Goal: Communication & Community: Connect with others

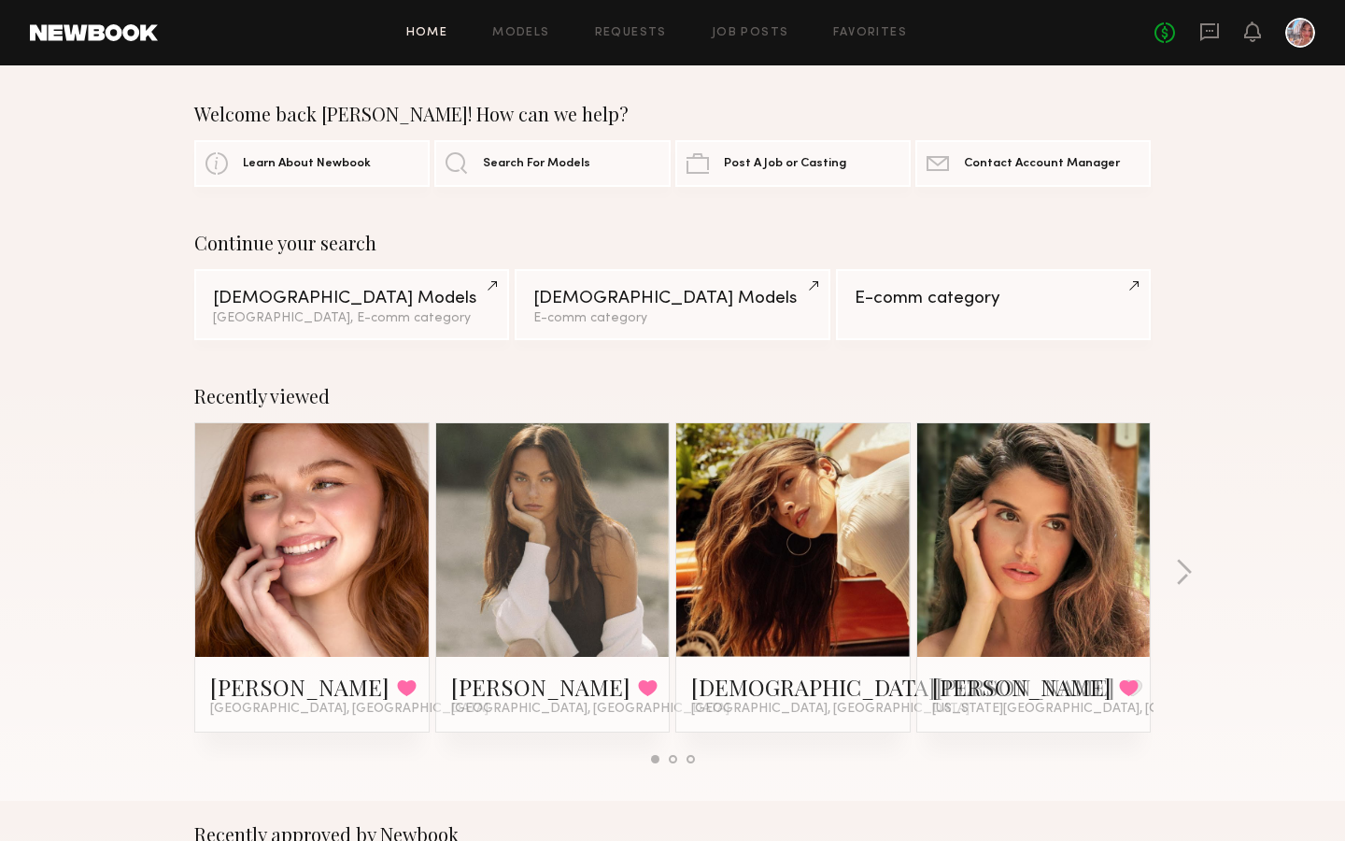
click at [313, 524] on link at bounding box center [312, 539] width 114 height 233
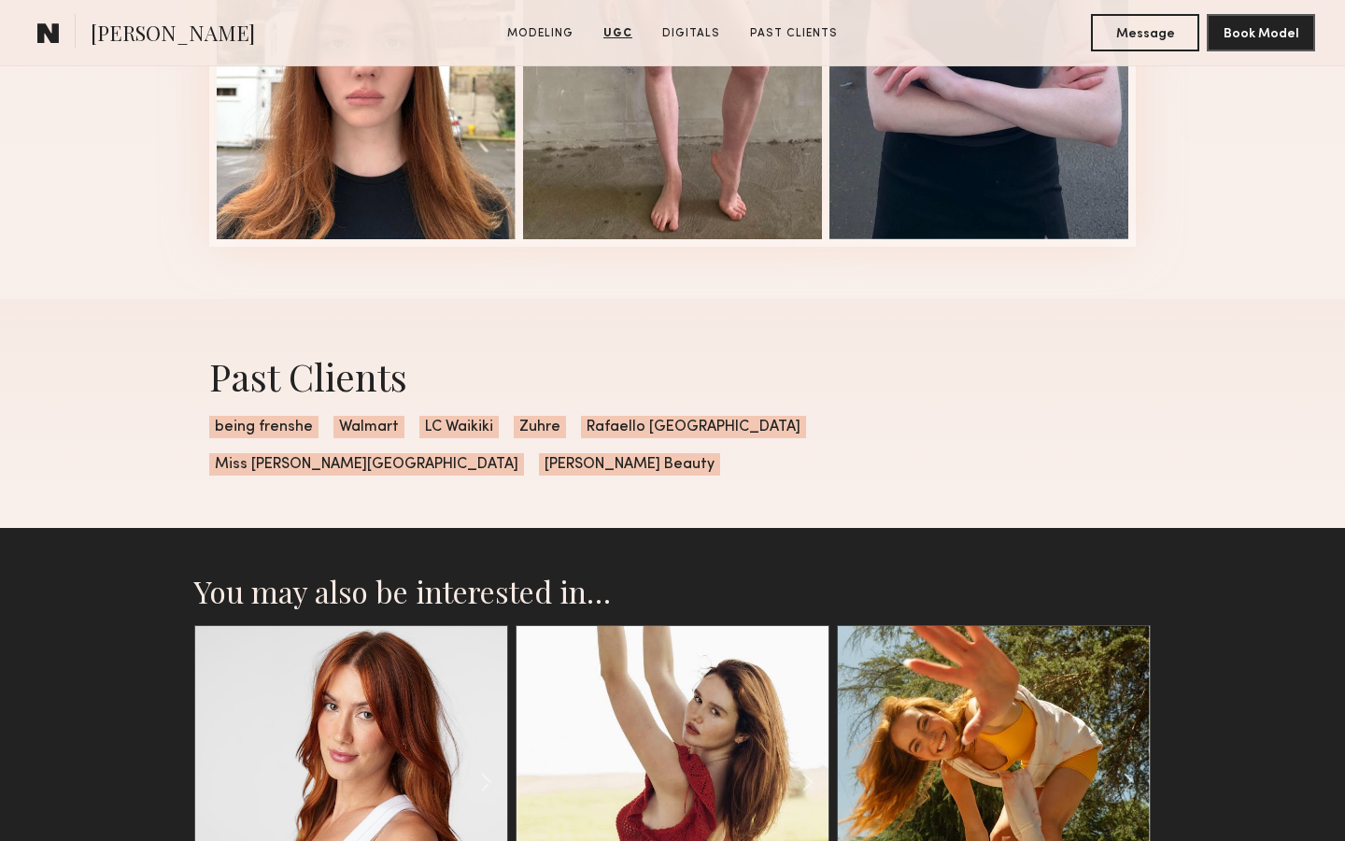
scroll to position [3697, 0]
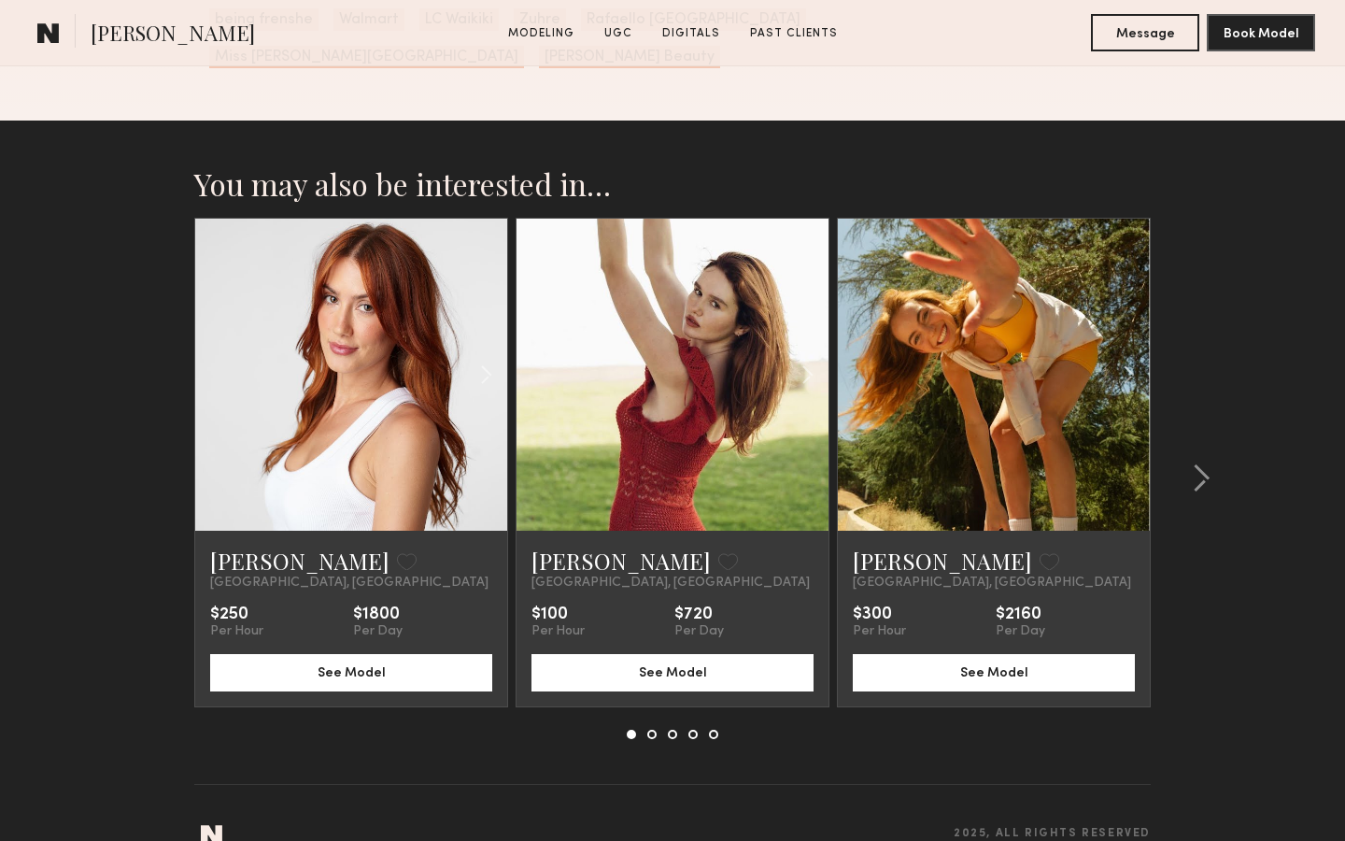
click at [132, 520] on section "You may also be interested in… Janelle G. Favorite Los Angeles, CA $250 Per Hou…" at bounding box center [672, 498] width 1345 height 756
click at [1266, 271] on section "You may also be interested in… Janelle G. Favorite Los Angeles, CA $250 Per Hou…" at bounding box center [672, 498] width 1345 height 756
click at [1139, 42] on button "Message" at bounding box center [1145, 31] width 108 height 37
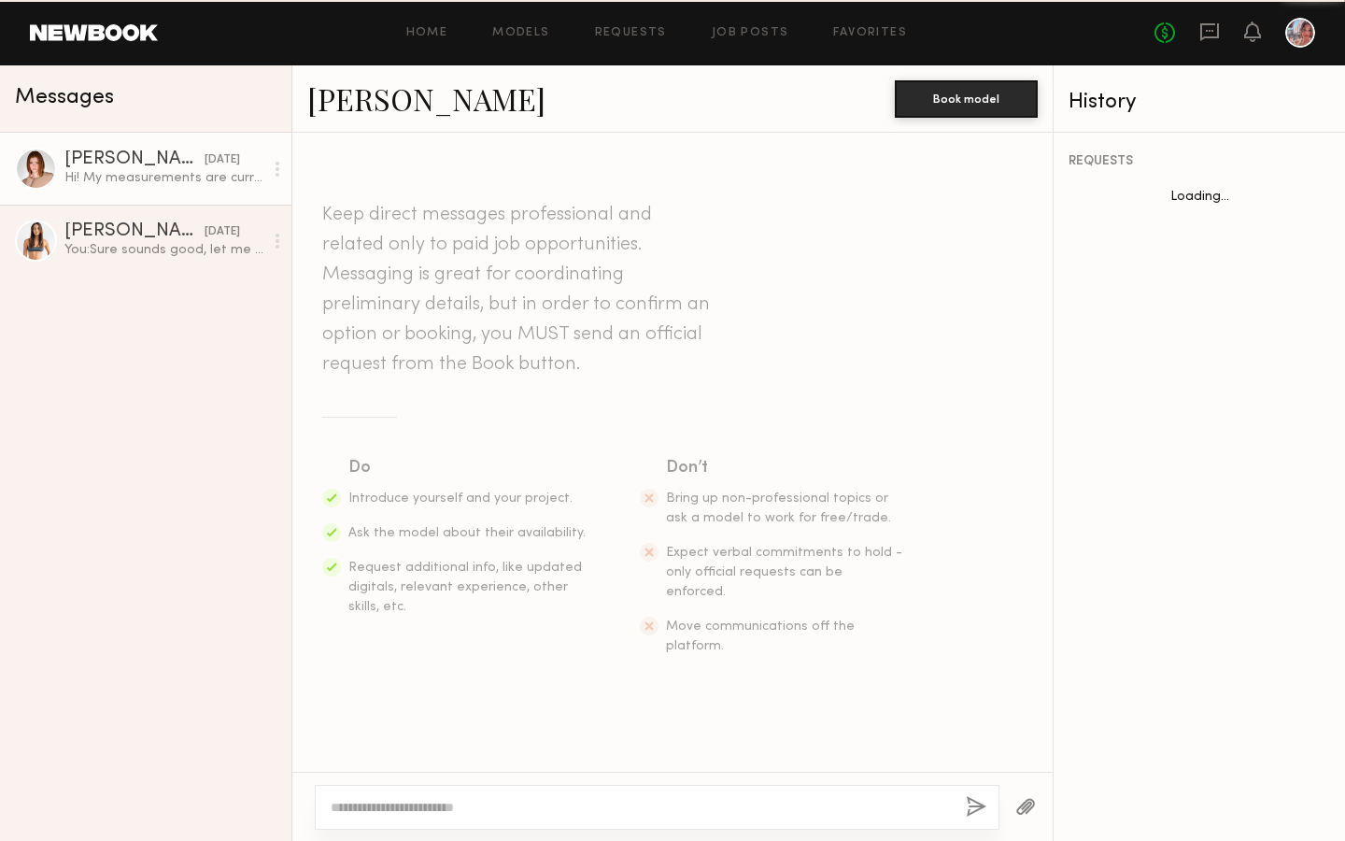
scroll to position [1656, 0]
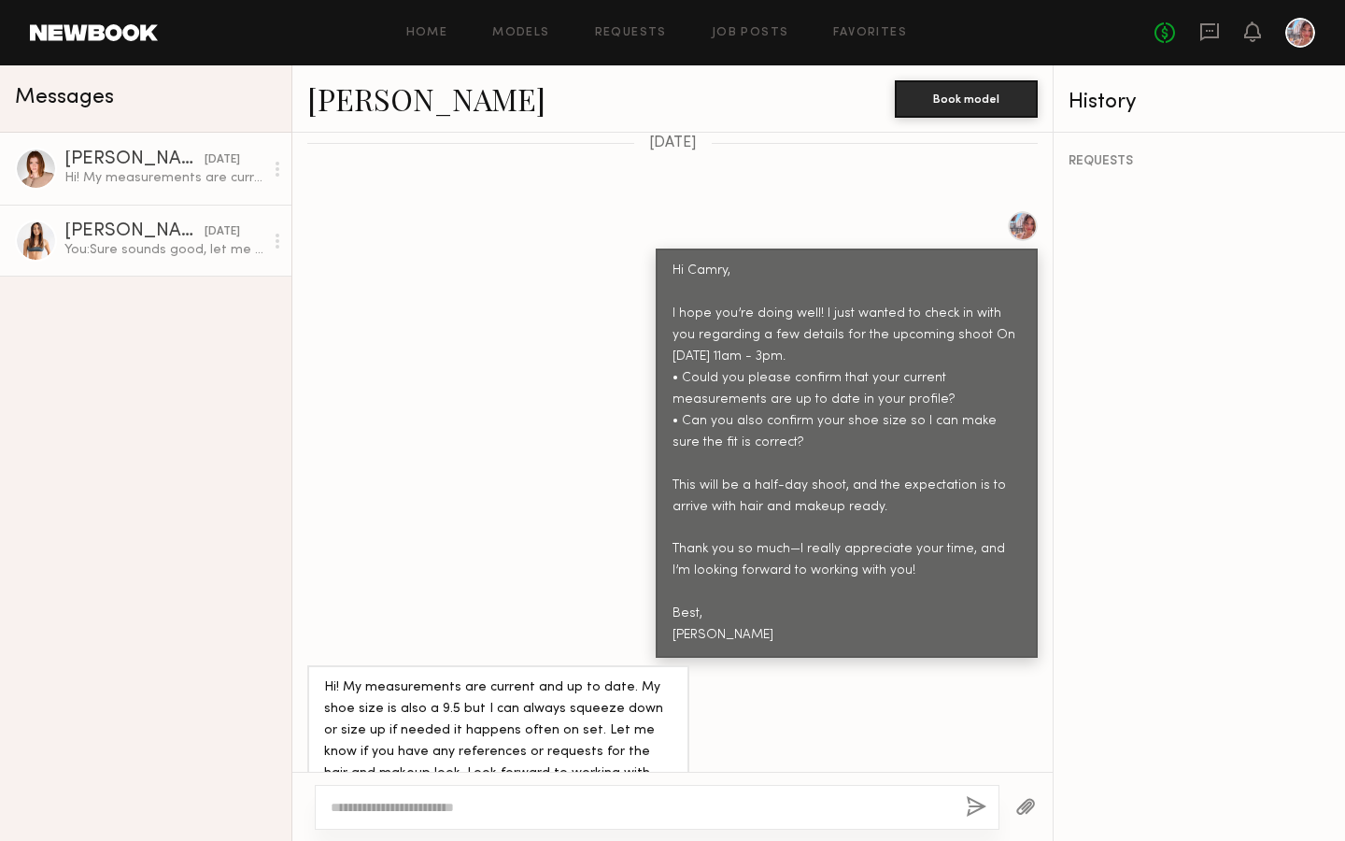
click at [135, 218] on link "Sydney M. 08/27/2025 You: Sure sounds good, let me know." at bounding box center [145, 241] width 291 height 72
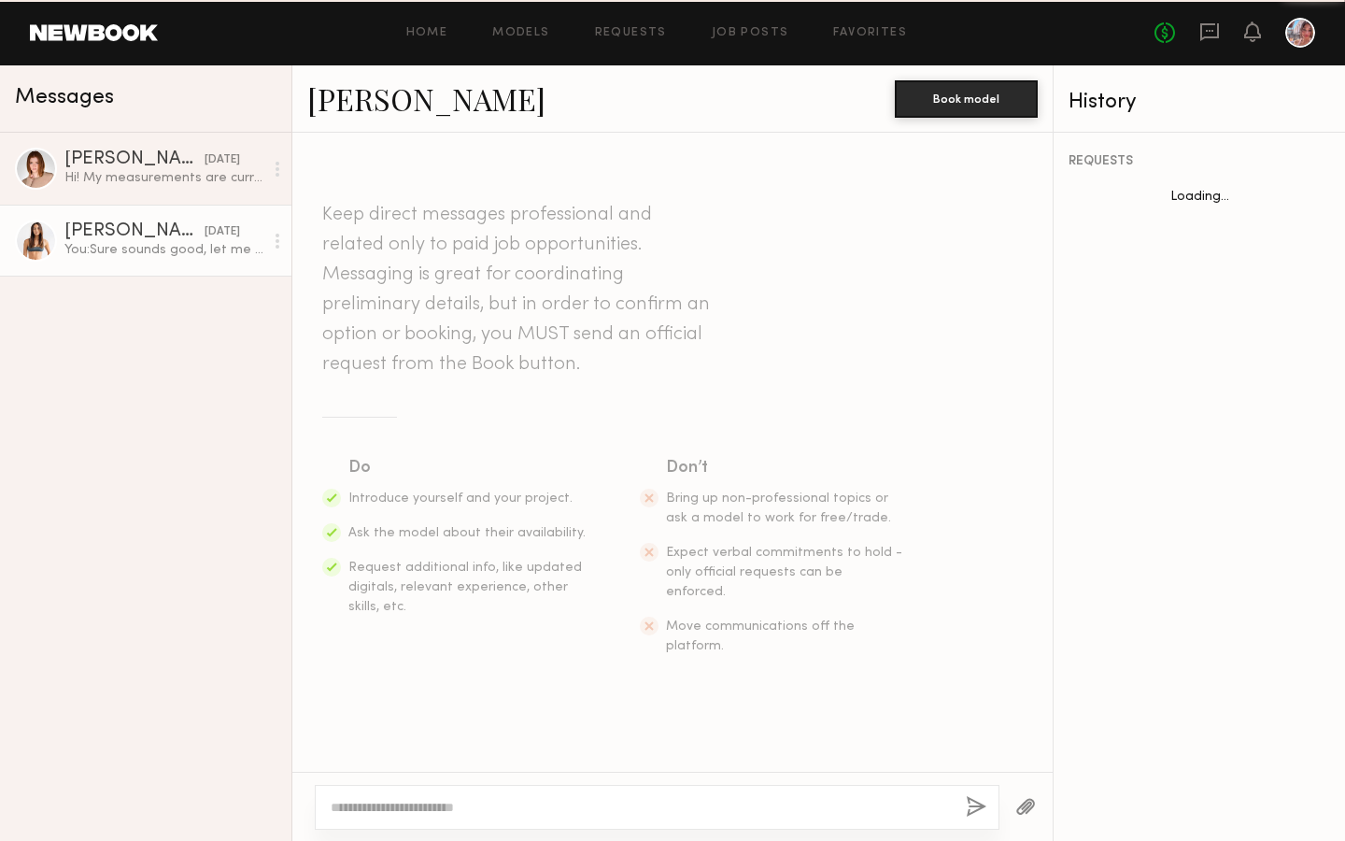
scroll to position [1060, 0]
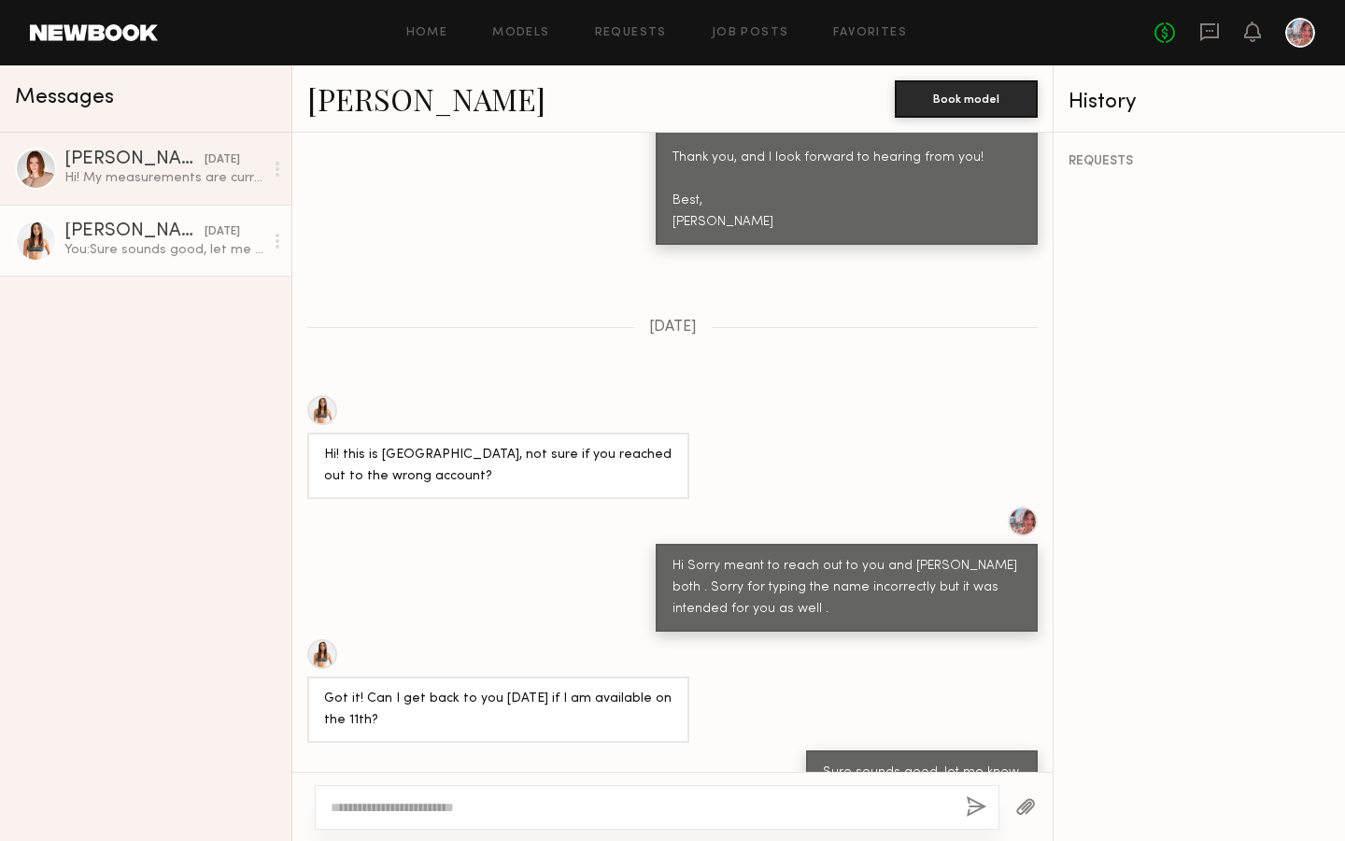
click at [492, 800] on textarea at bounding box center [641, 807] width 620 height 19
click at [399, 807] on textarea at bounding box center [641, 807] width 620 height 19
click at [134, 191] on link "Camryn B. 08/28/2025 Hi! My measurements are current and up to date. My shoe si…" at bounding box center [145, 169] width 291 height 72
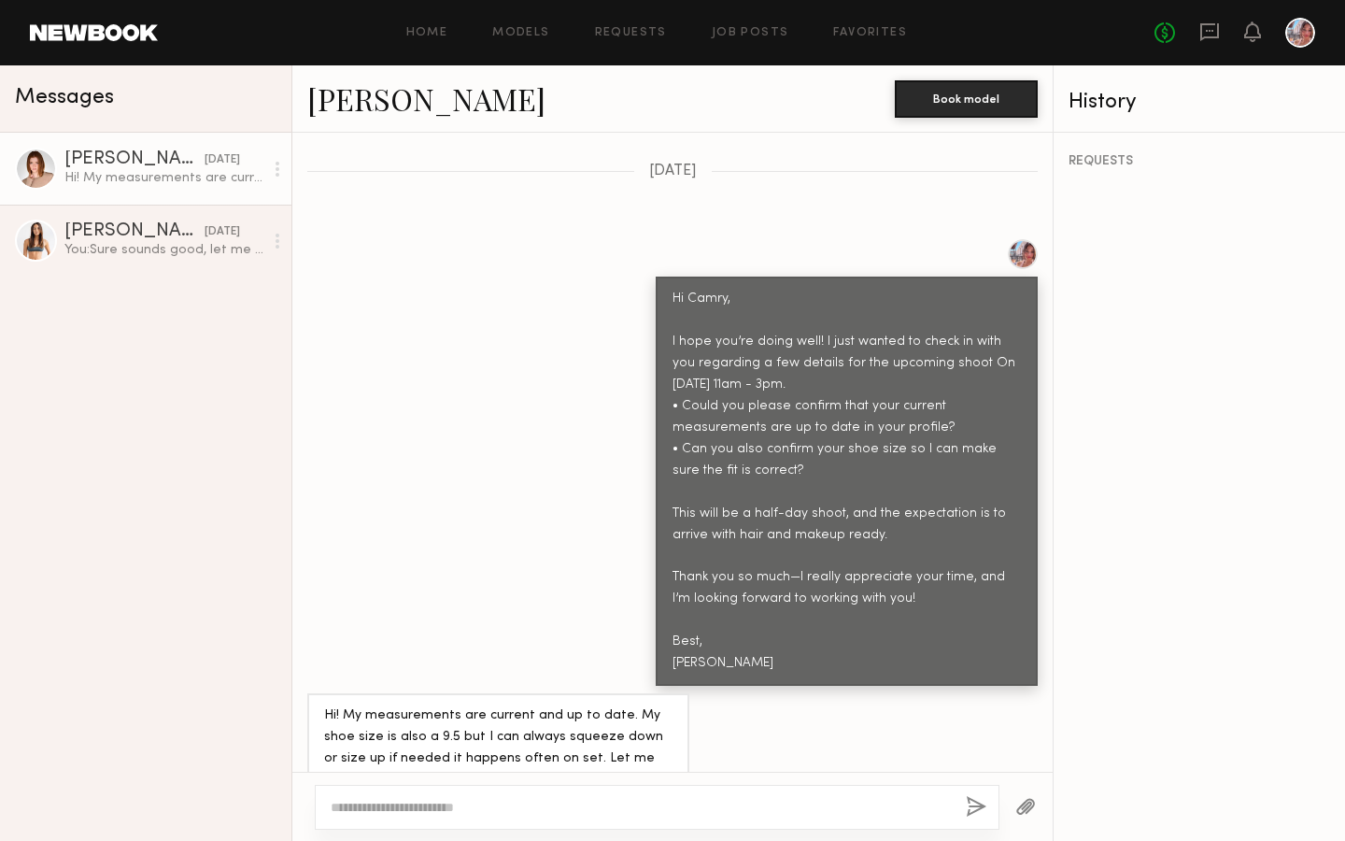
scroll to position [1656, 0]
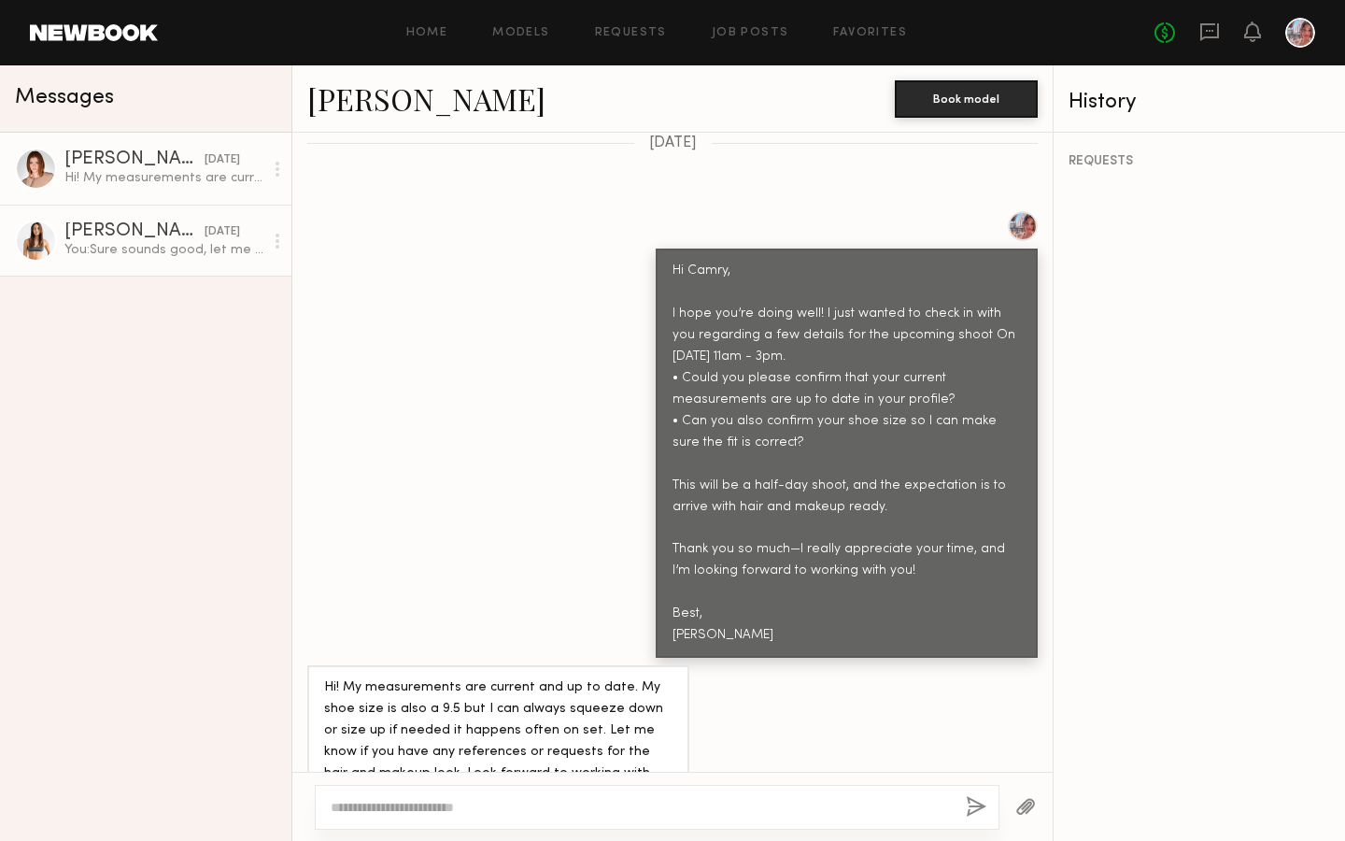
click at [174, 254] on div "You: Sure sounds good, let me know." at bounding box center [163, 250] width 199 height 18
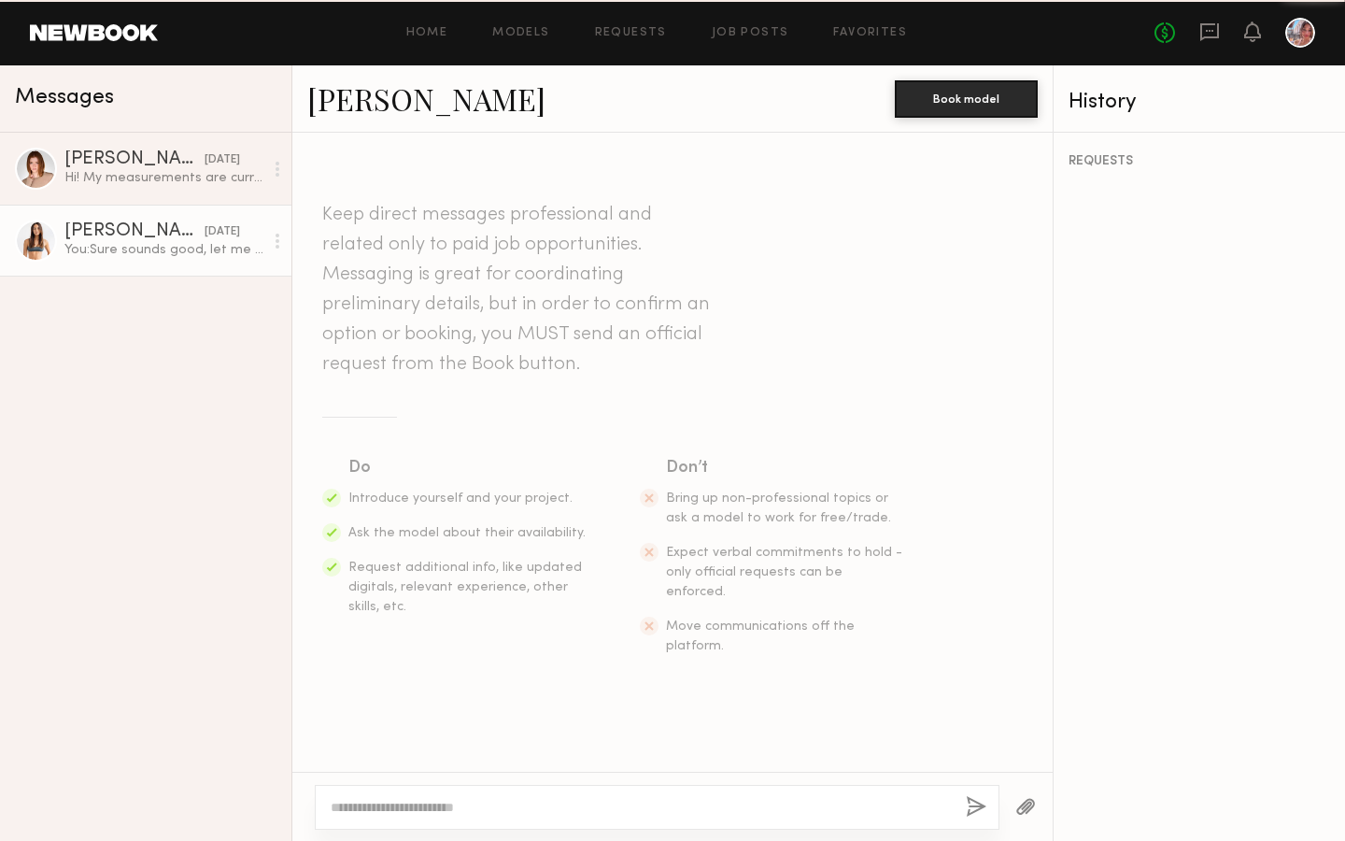
scroll to position [1060, 0]
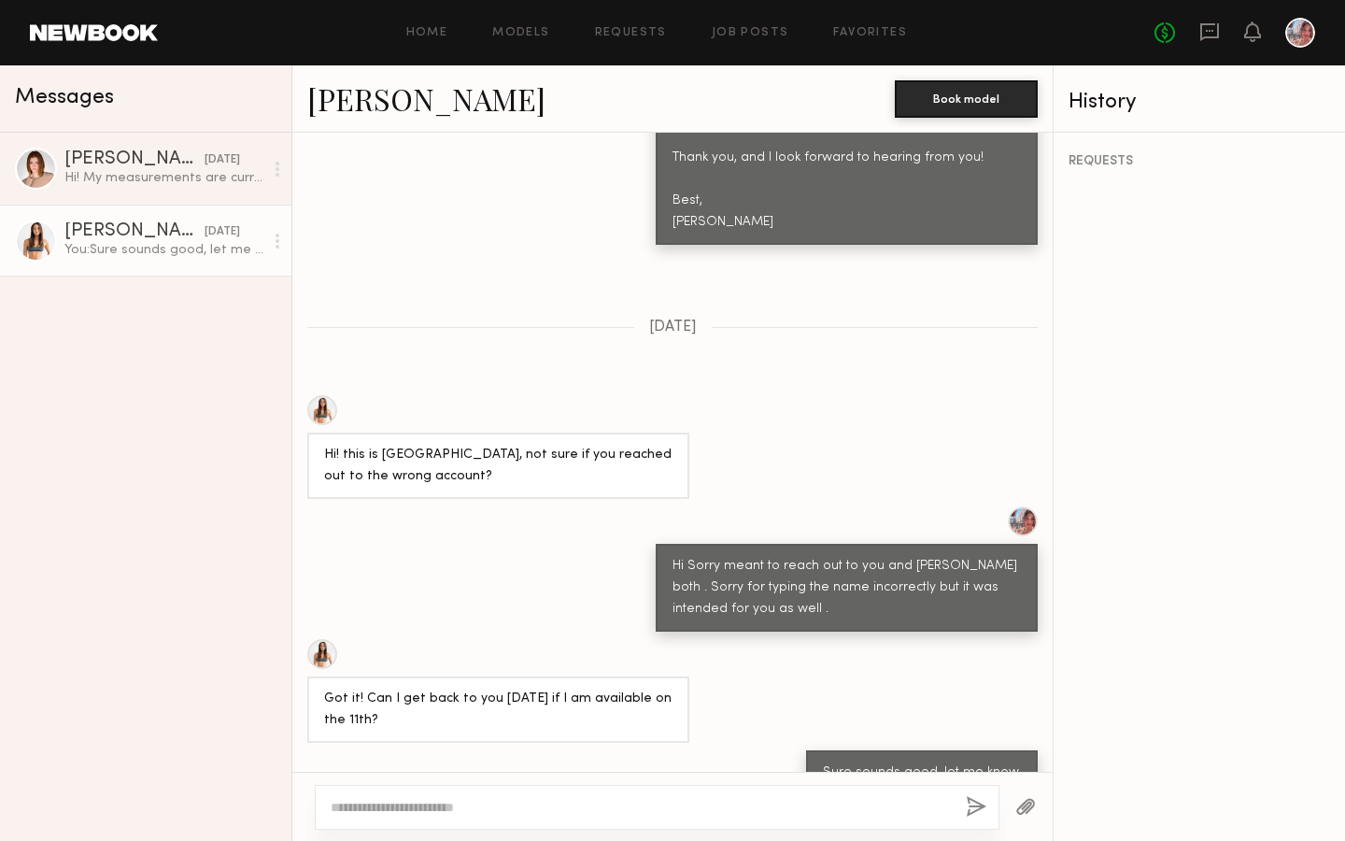
click at [690, 811] on textarea at bounding box center [641, 807] width 620 height 19
type textarea "*"
click at [168, 168] on div "Camryn B." at bounding box center [134, 159] width 140 height 19
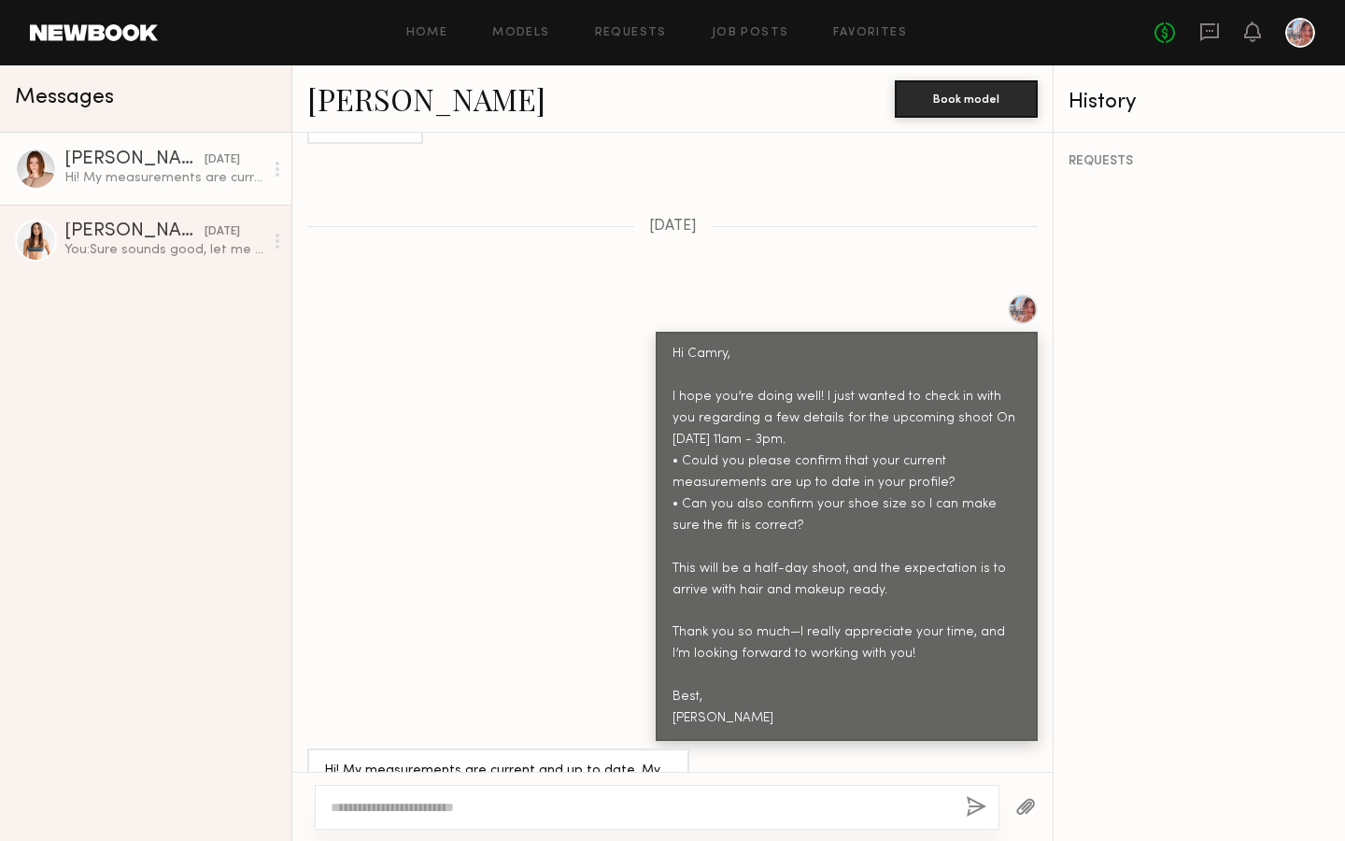
scroll to position [1656, 0]
